Goal: Find contact information: Find contact information

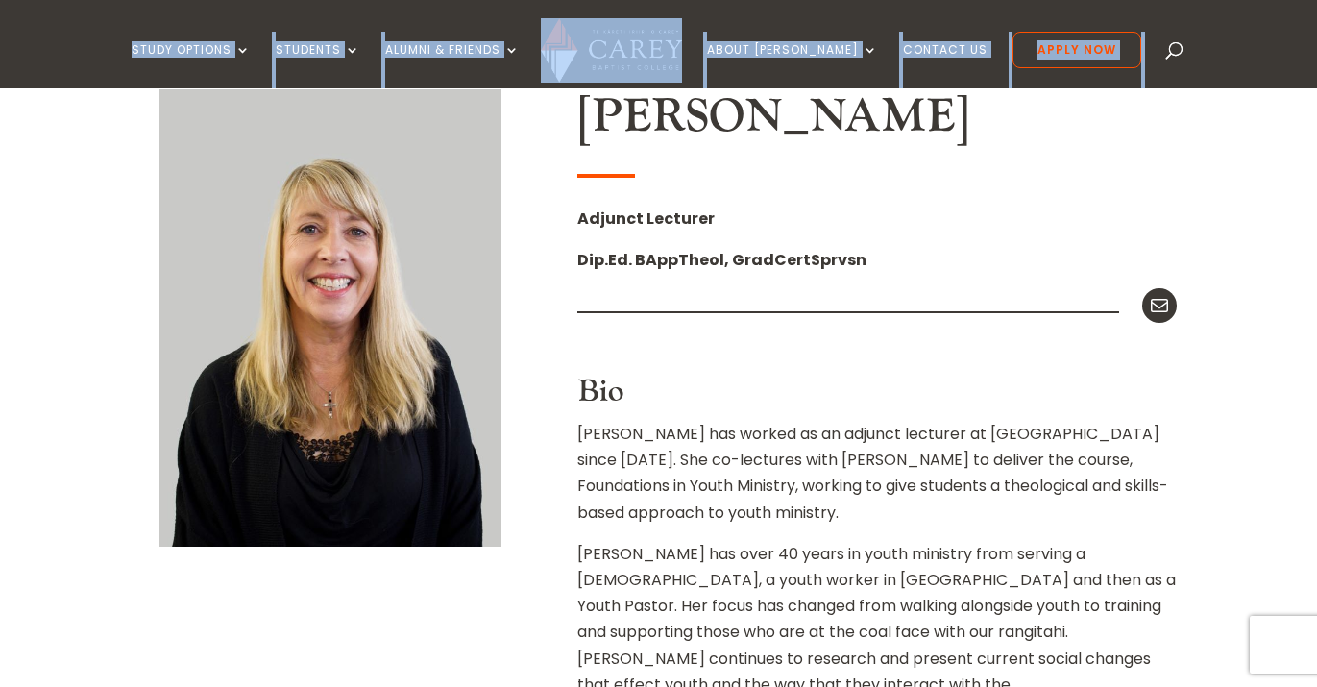
scroll to position [516, 0]
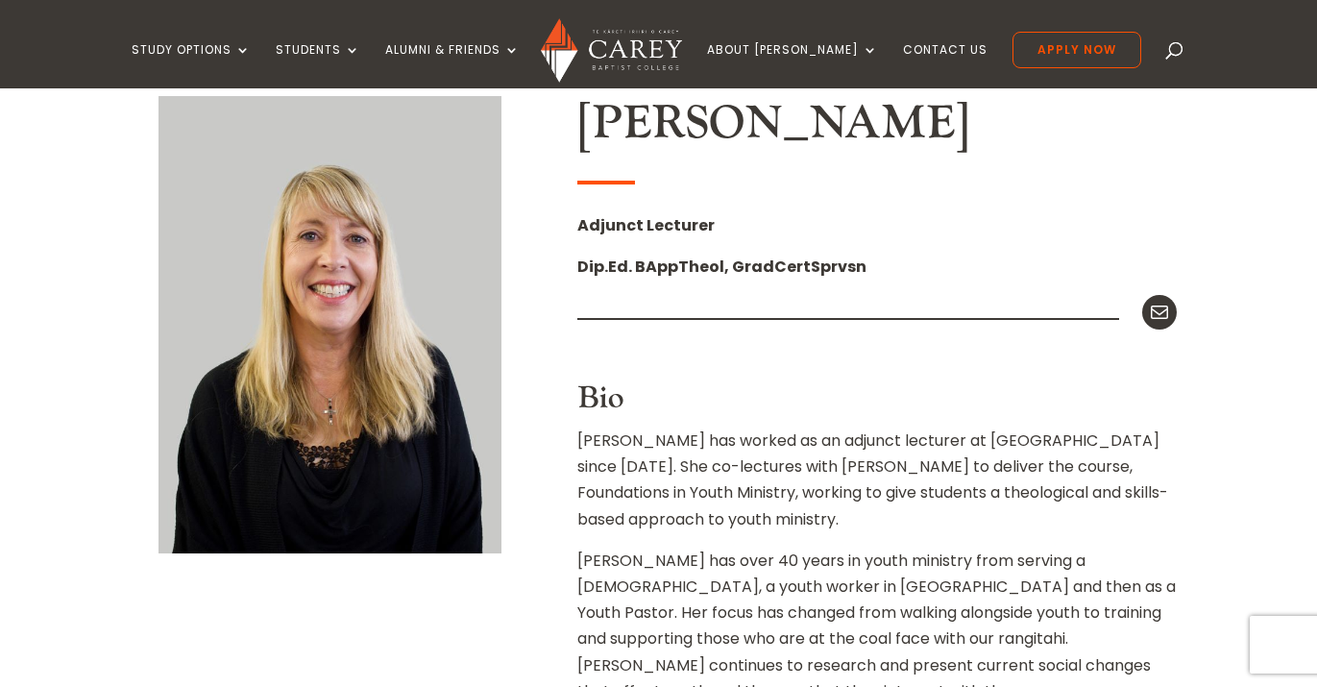
click at [675, 126] on h2 "[PERSON_NAME]" at bounding box center [877, 128] width 600 height 65
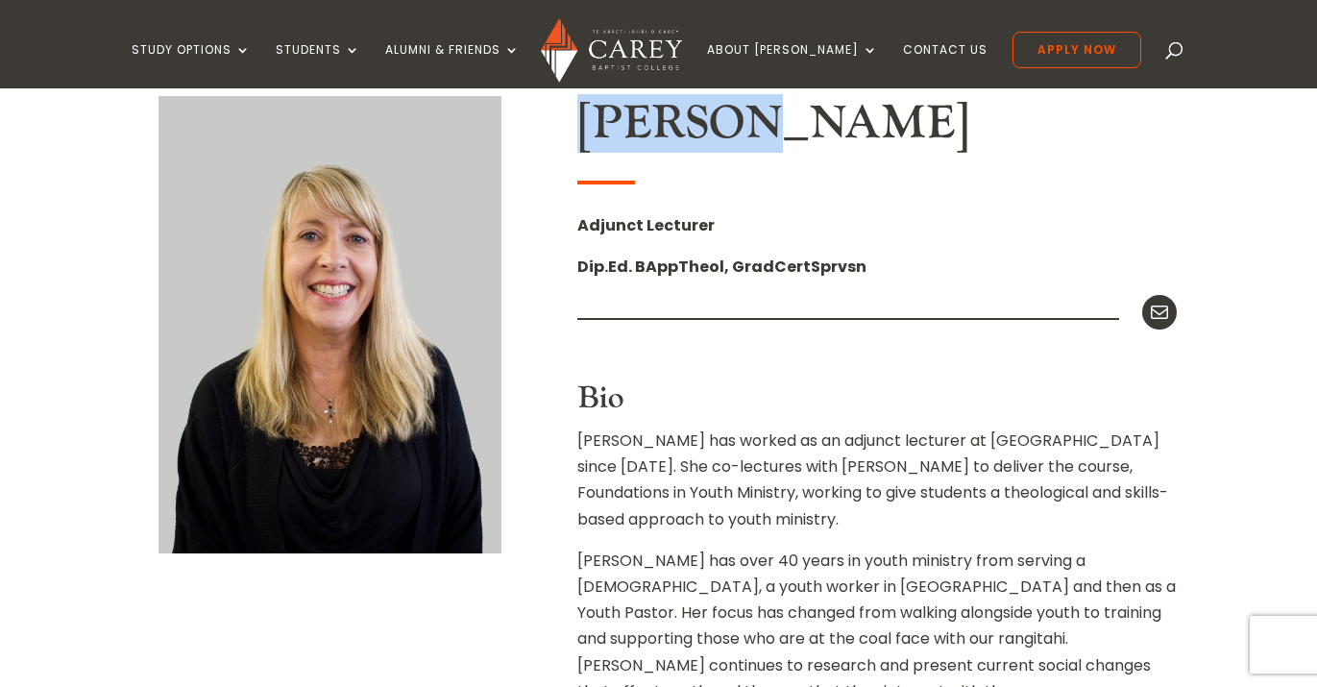
click at [675, 126] on h2 "[PERSON_NAME]" at bounding box center [877, 128] width 600 height 65
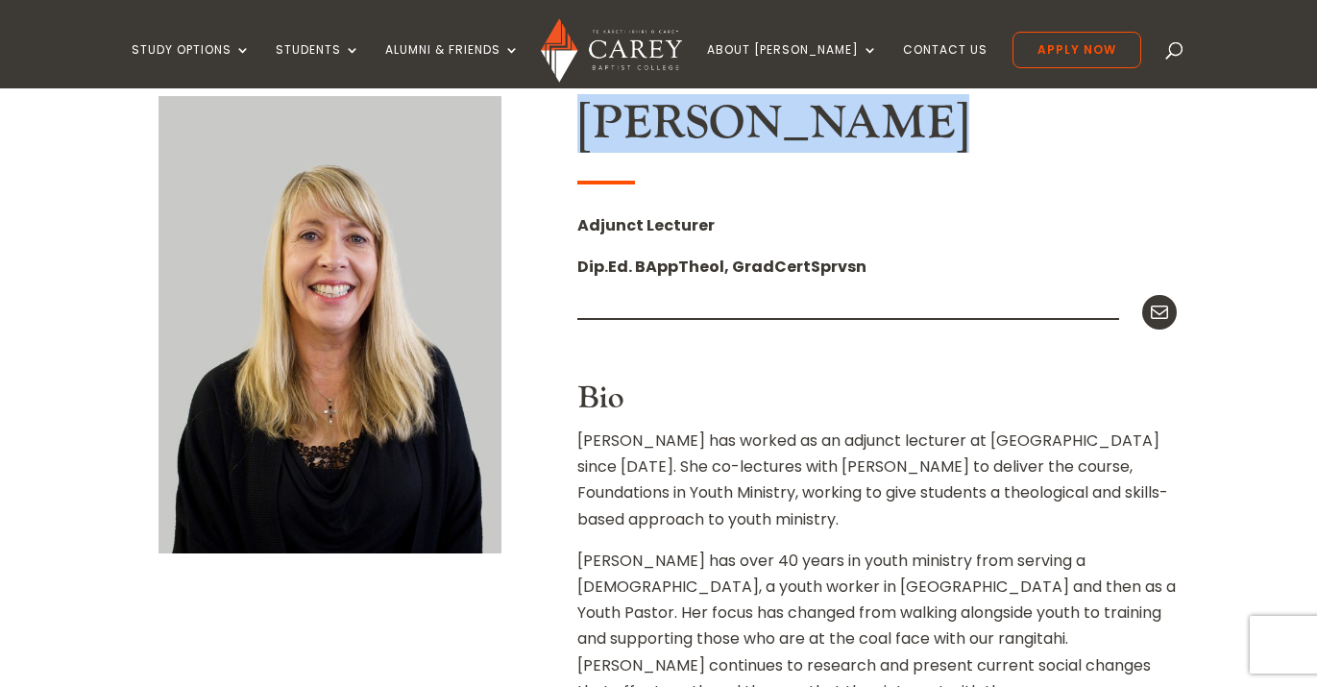
click at [675, 126] on h2 "[PERSON_NAME]" at bounding box center [877, 128] width 600 height 65
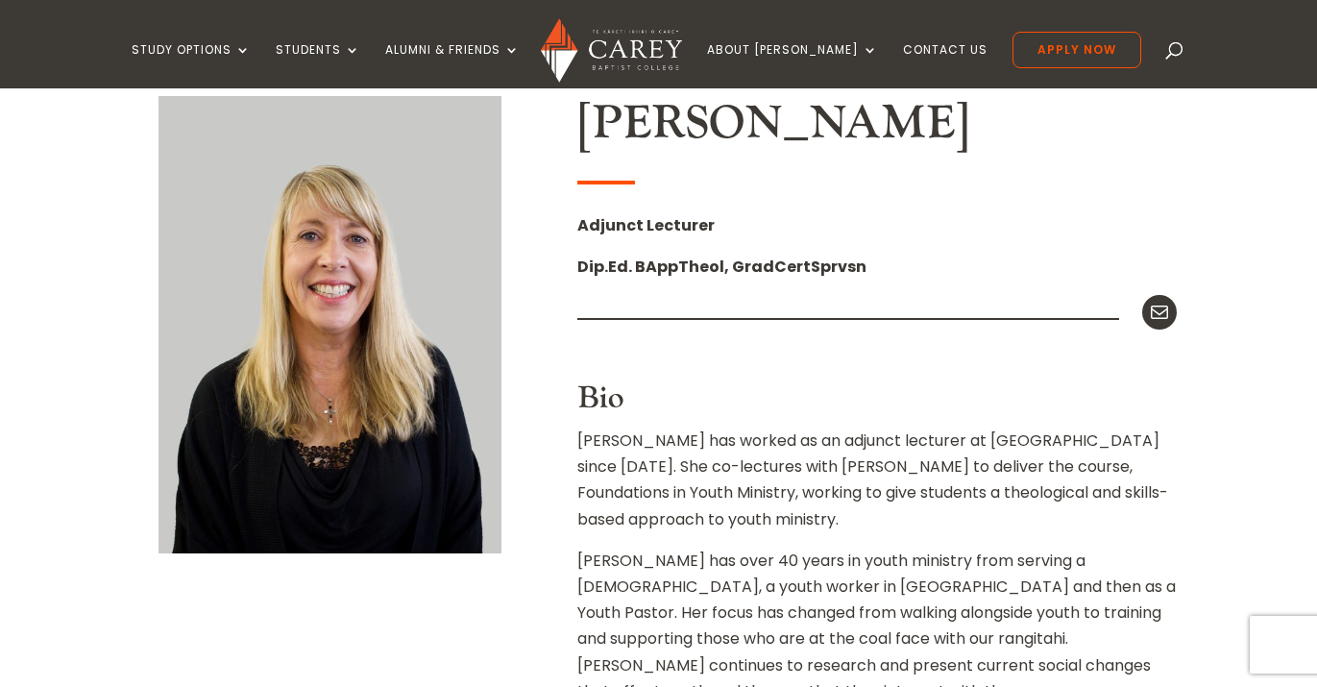
click at [746, 136] on h2 "[PERSON_NAME]" at bounding box center [877, 128] width 600 height 65
click at [708, 136] on h2 "[PERSON_NAME]" at bounding box center [877, 128] width 600 height 65
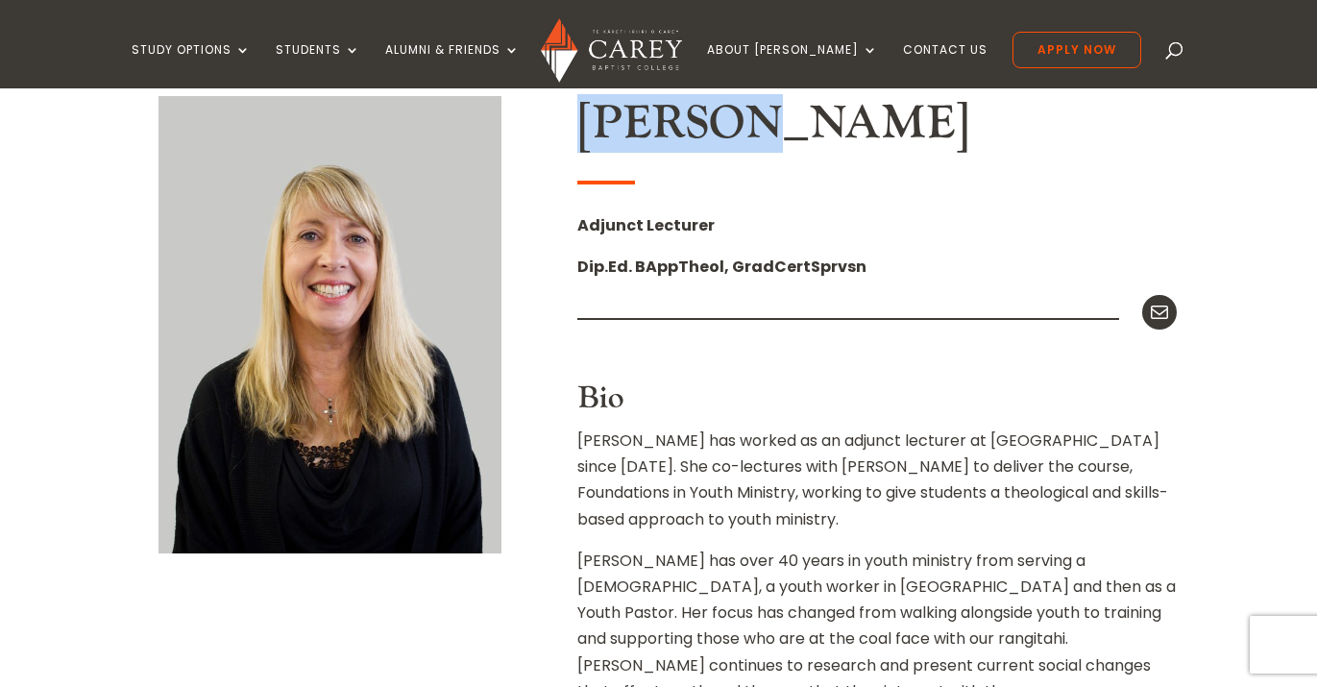
click at [708, 136] on h2 "[PERSON_NAME]" at bounding box center [877, 128] width 600 height 65
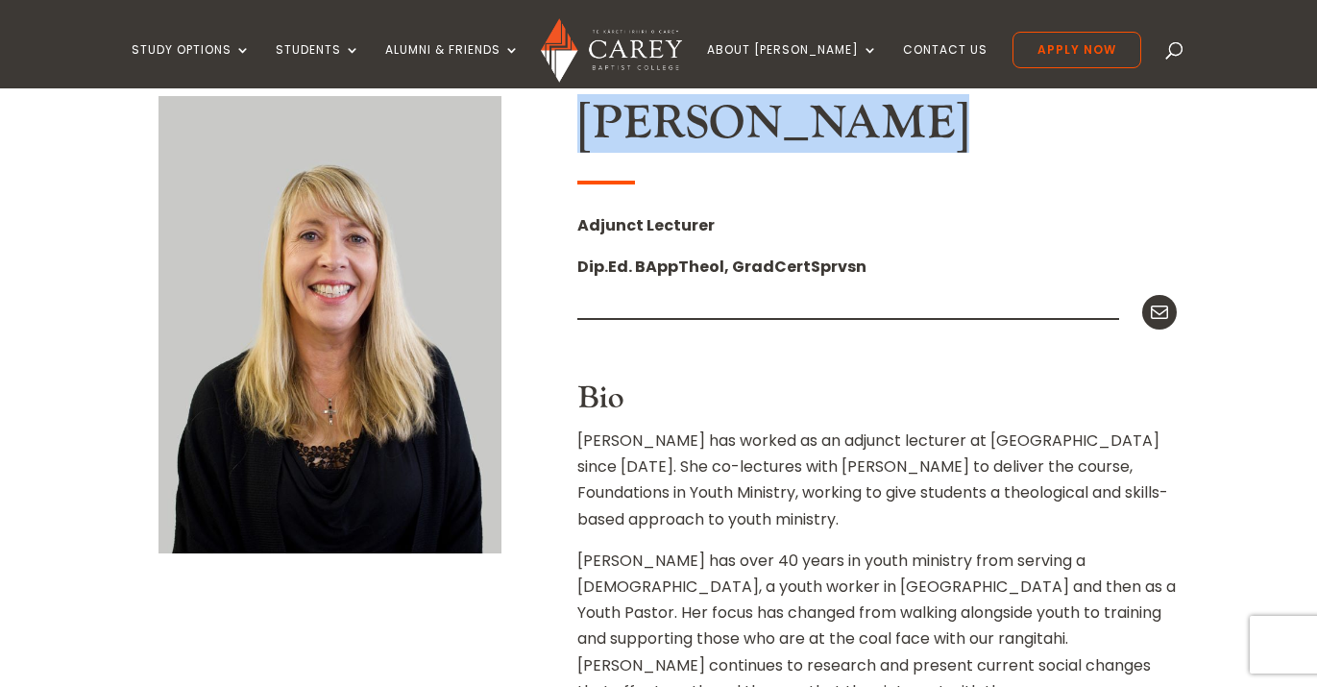
click at [708, 136] on h2 "[PERSON_NAME]" at bounding box center [877, 128] width 600 height 65
click at [738, 153] on h2 "[PERSON_NAME]" at bounding box center [877, 128] width 600 height 65
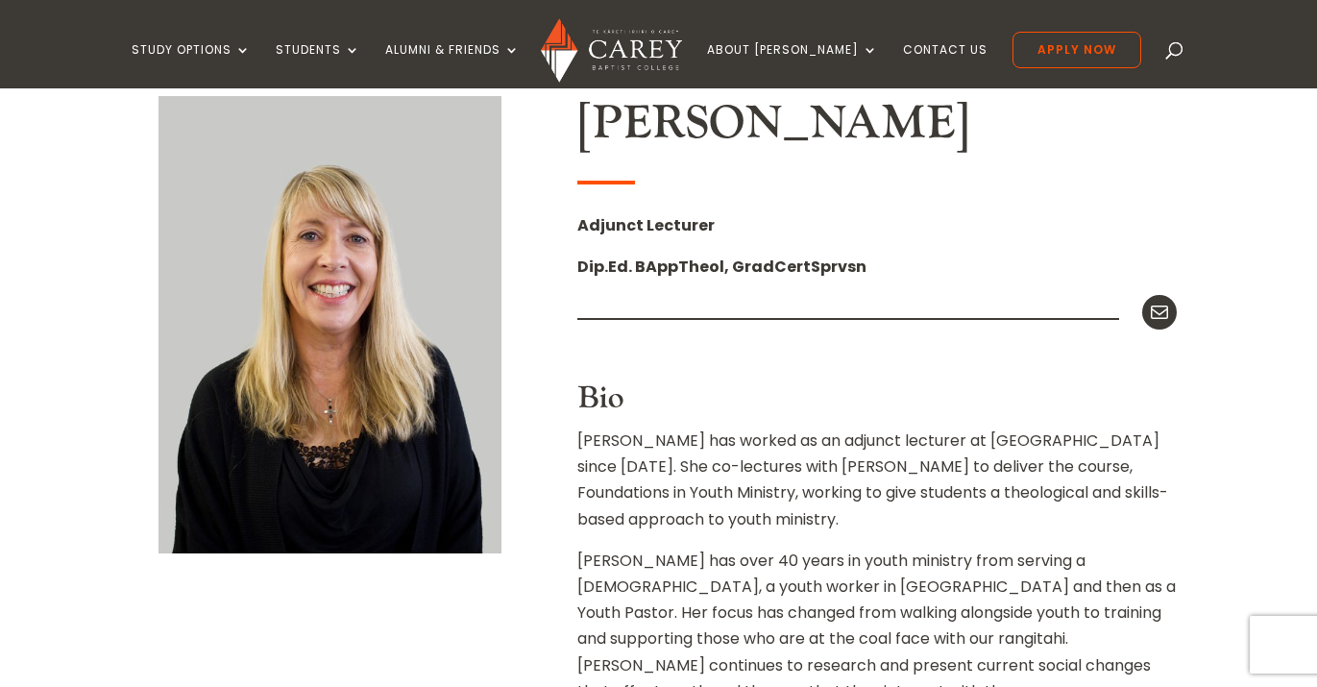
click at [683, 138] on h2 "[PERSON_NAME]" at bounding box center [877, 128] width 600 height 65
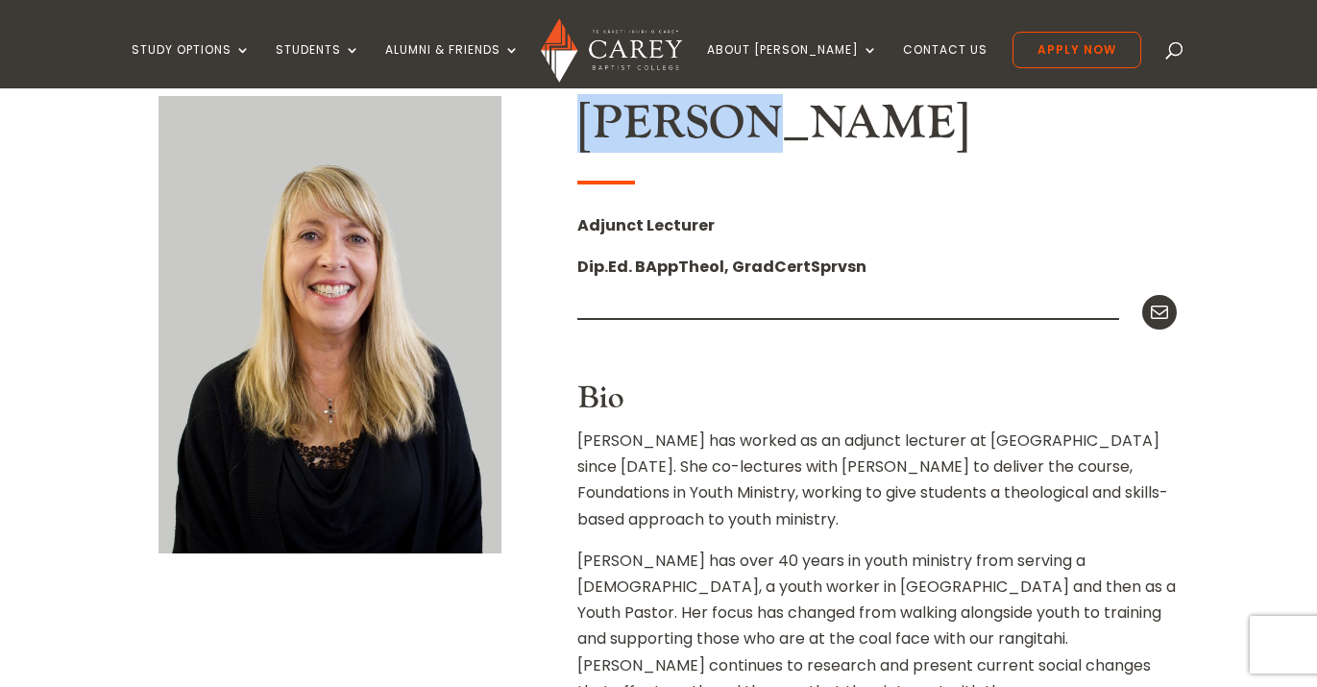
click at [683, 138] on h2 "[PERSON_NAME]" at bounding box center [877, 128] width 600 height 65
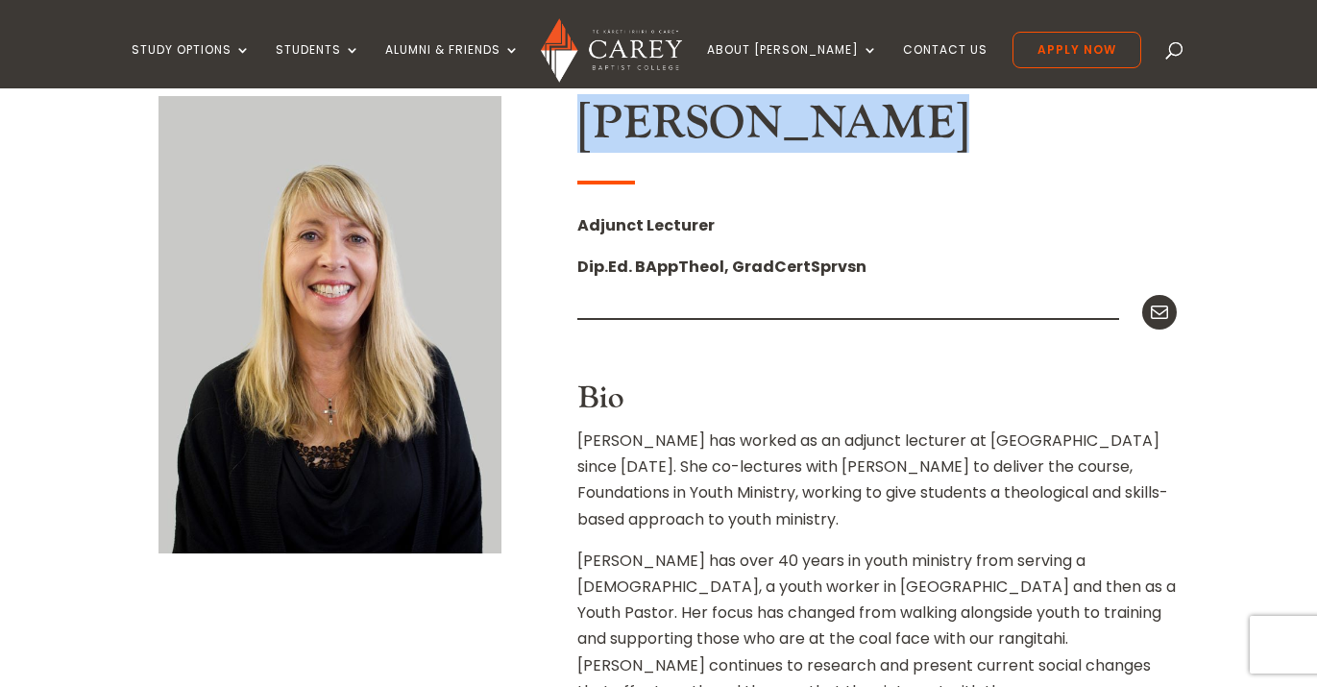
click at [683, 138] on h2 "[PERSON_NAME]" at bounding box center [877, 128] width 600 height 65
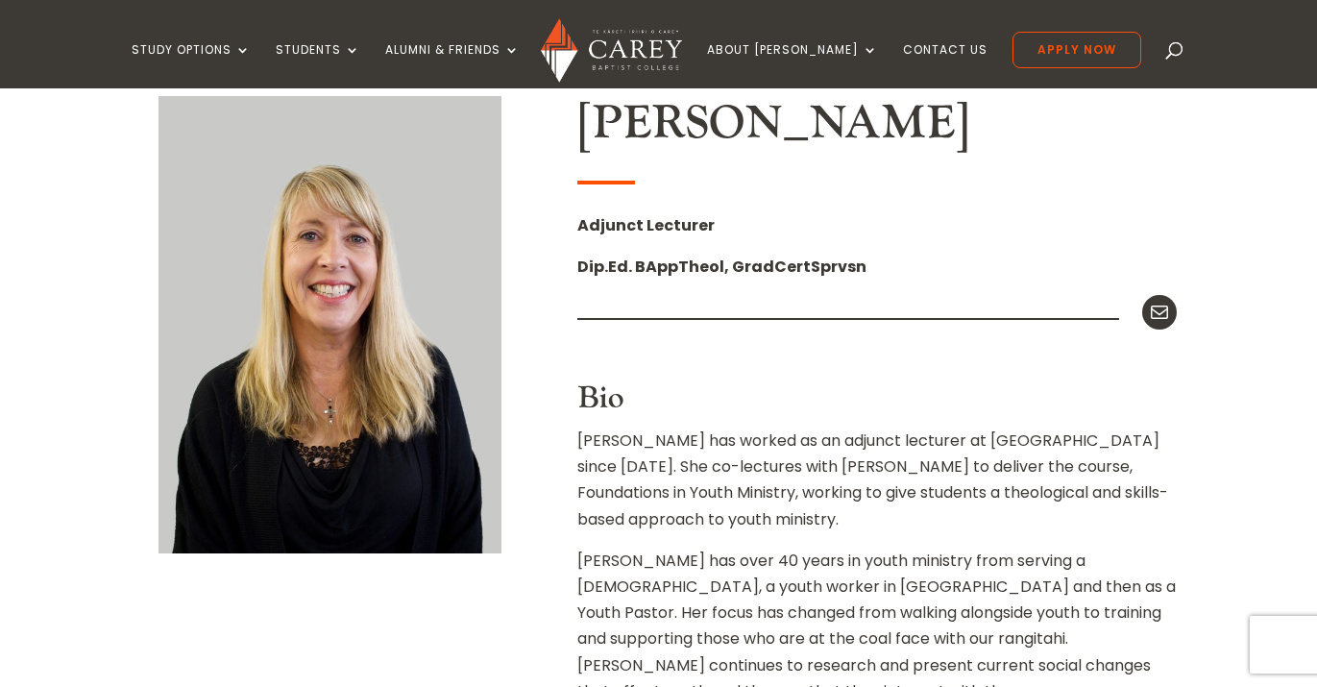
click at [671, 278] on p "Dip.Ed. BAppTheol, GradCertSprvsn" at bounding box center [877, 274] width 600 height 41
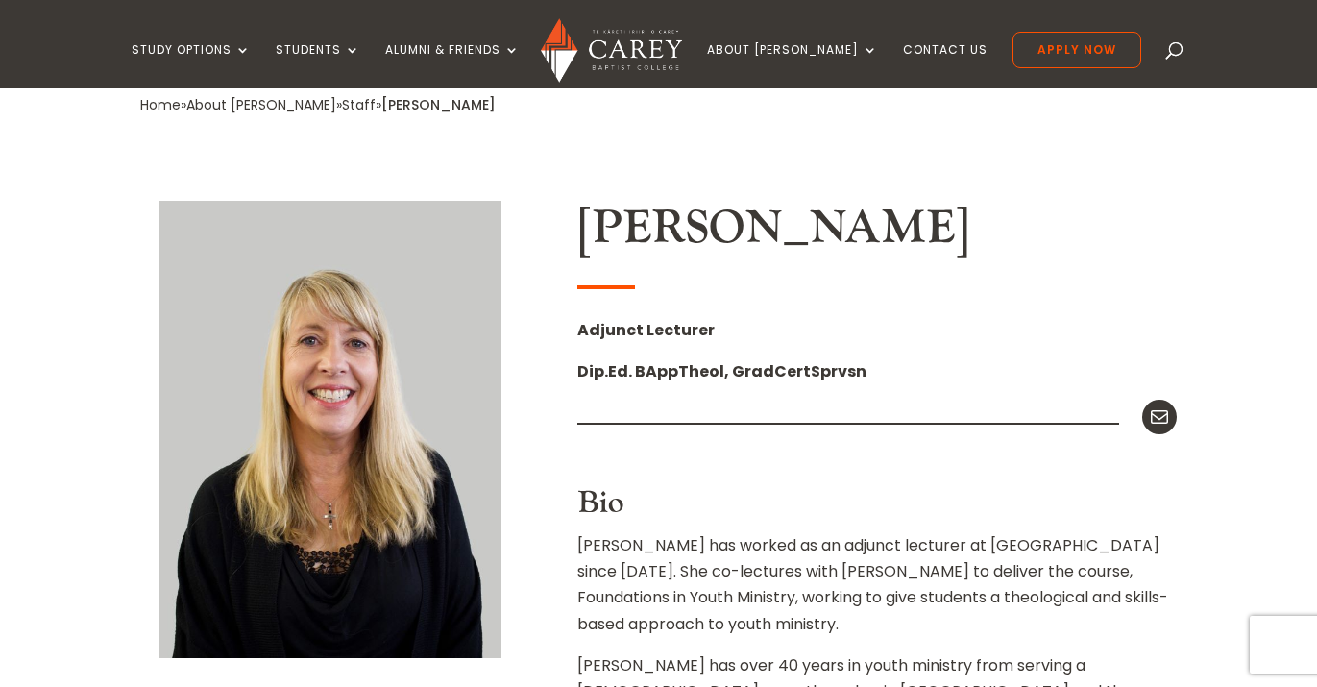
scroll to position [460, 0]
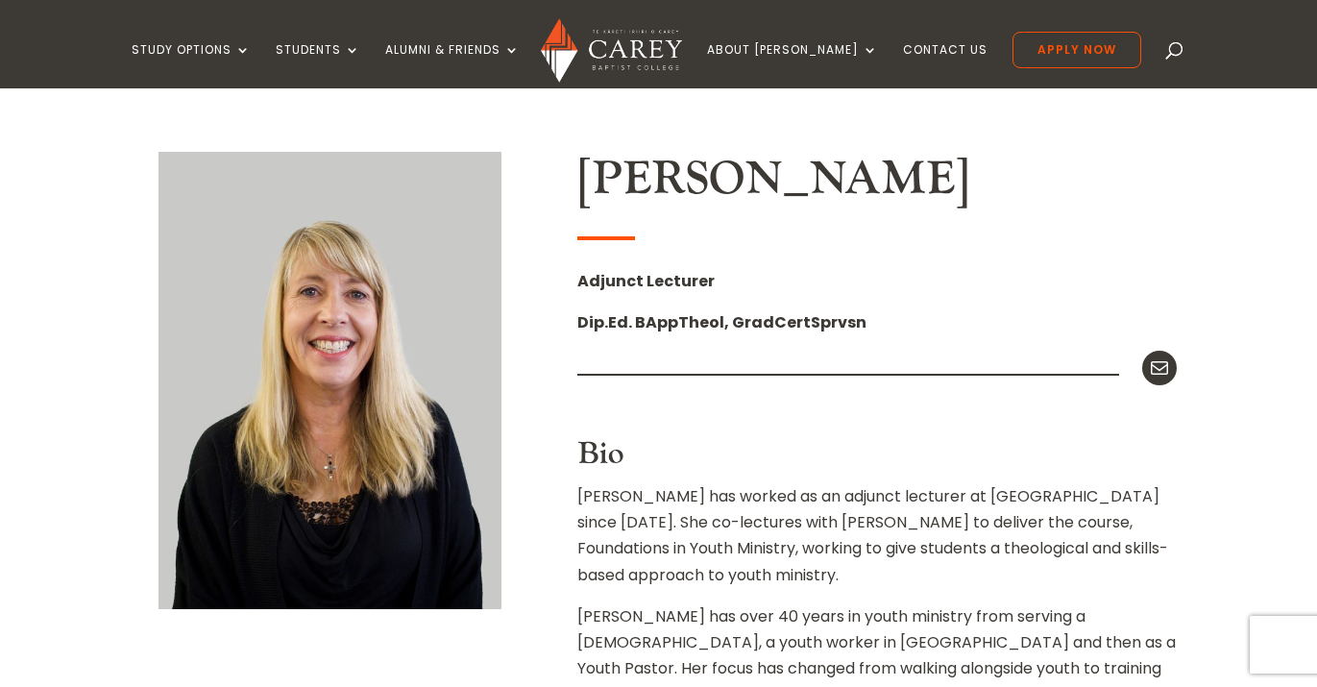
click at [656, 299] on p "Adjunct Lecturer" at bounding box center [877, 288] width 600 height 41
